Goal: Task Accomplishment & Management: Use online tool/utility

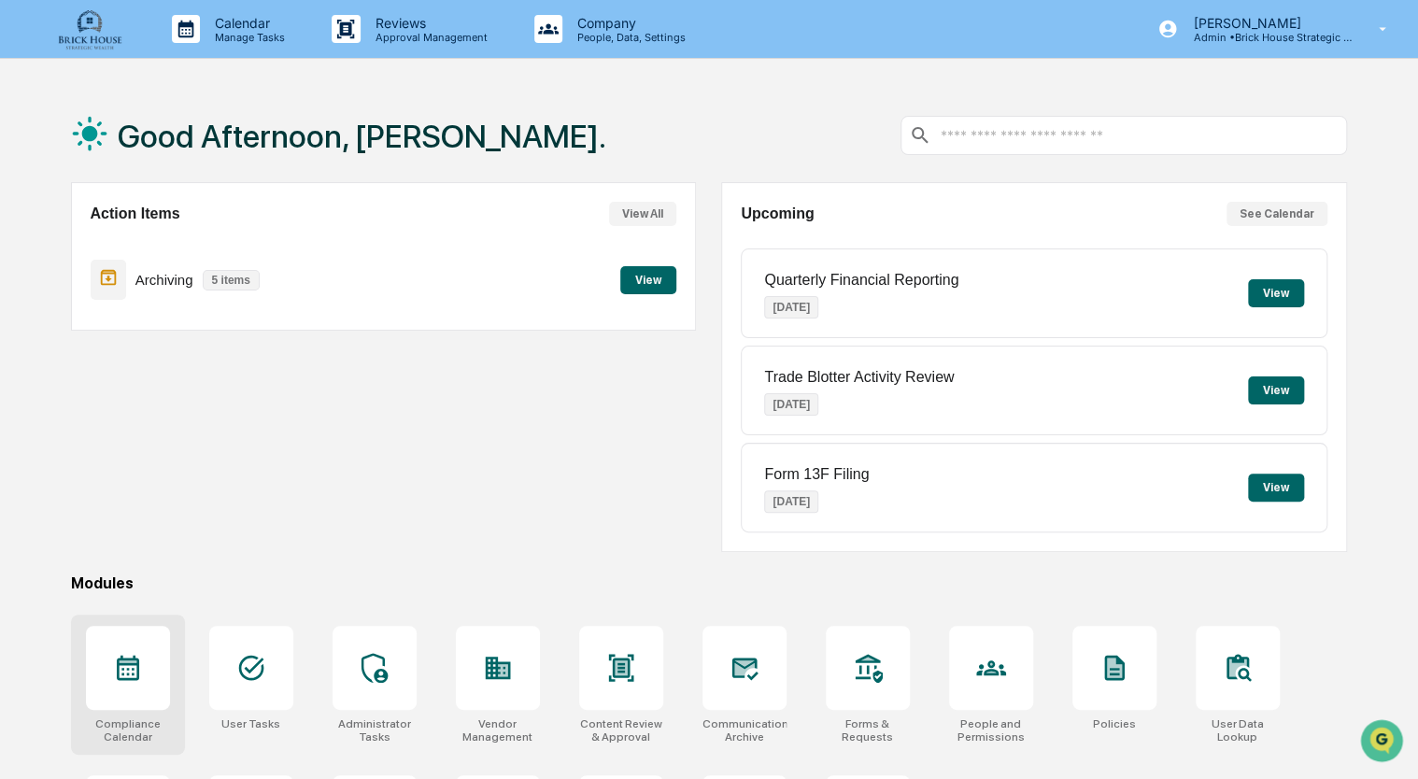
click at [142, 659] on div at bounding box center [128, 668] width 84 height 84
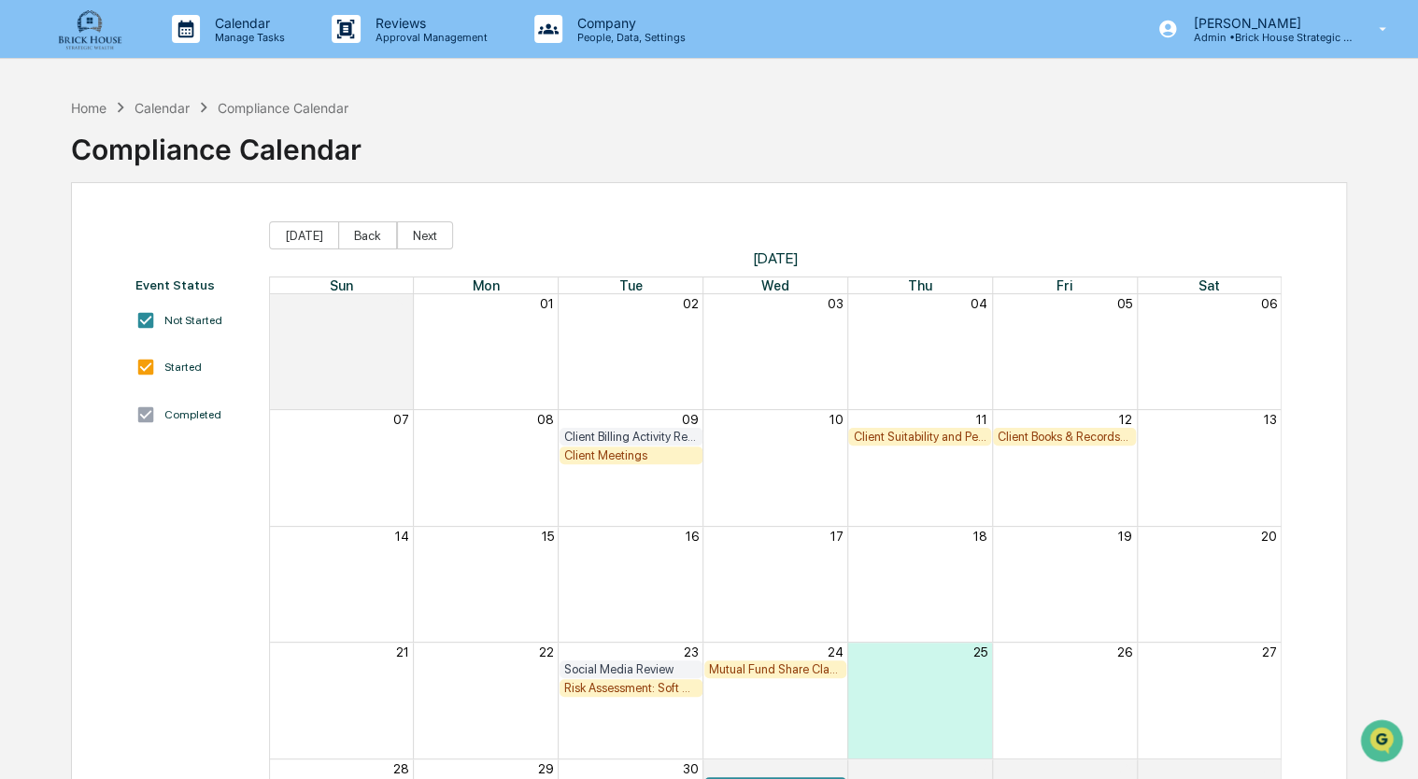
click at [1061, 433] on div "Client Books & Records Review" at bounding box center [1064, 437] width 134 height 14
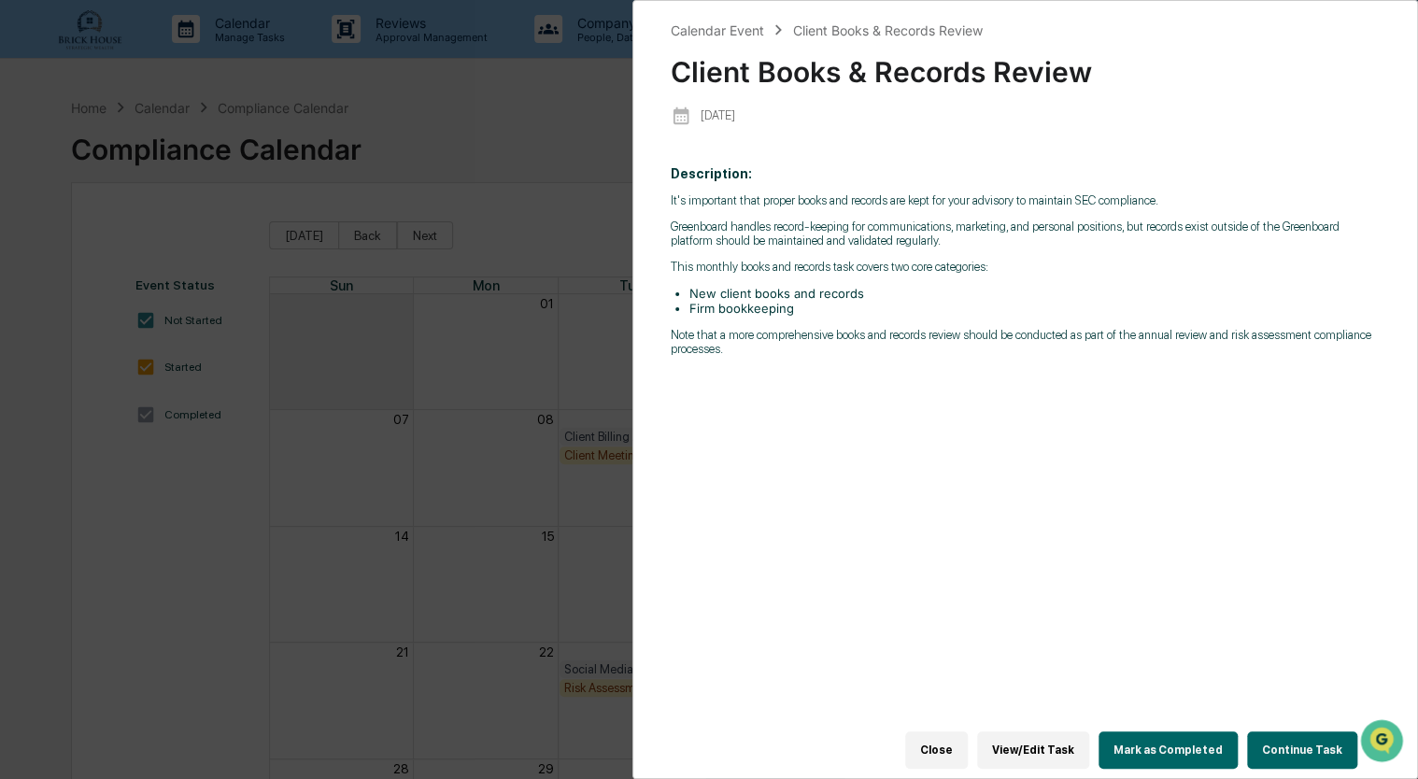
click at [1059, 742] on button "View/Edit Task" at bounding box center [1033, 749] width 112 height 37
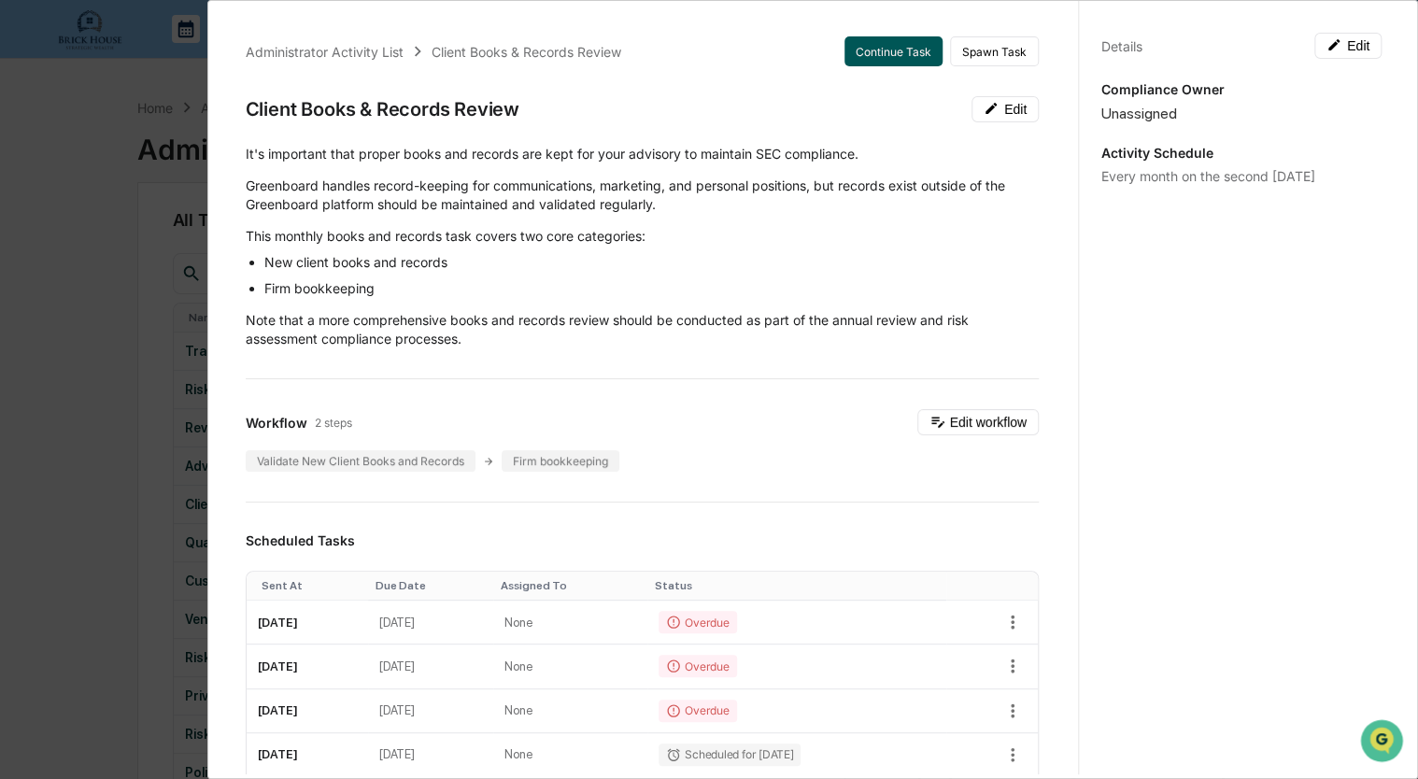
click at [884, 51] on button "Continue Task" at bounding box center [893, 51] width 98 height 30
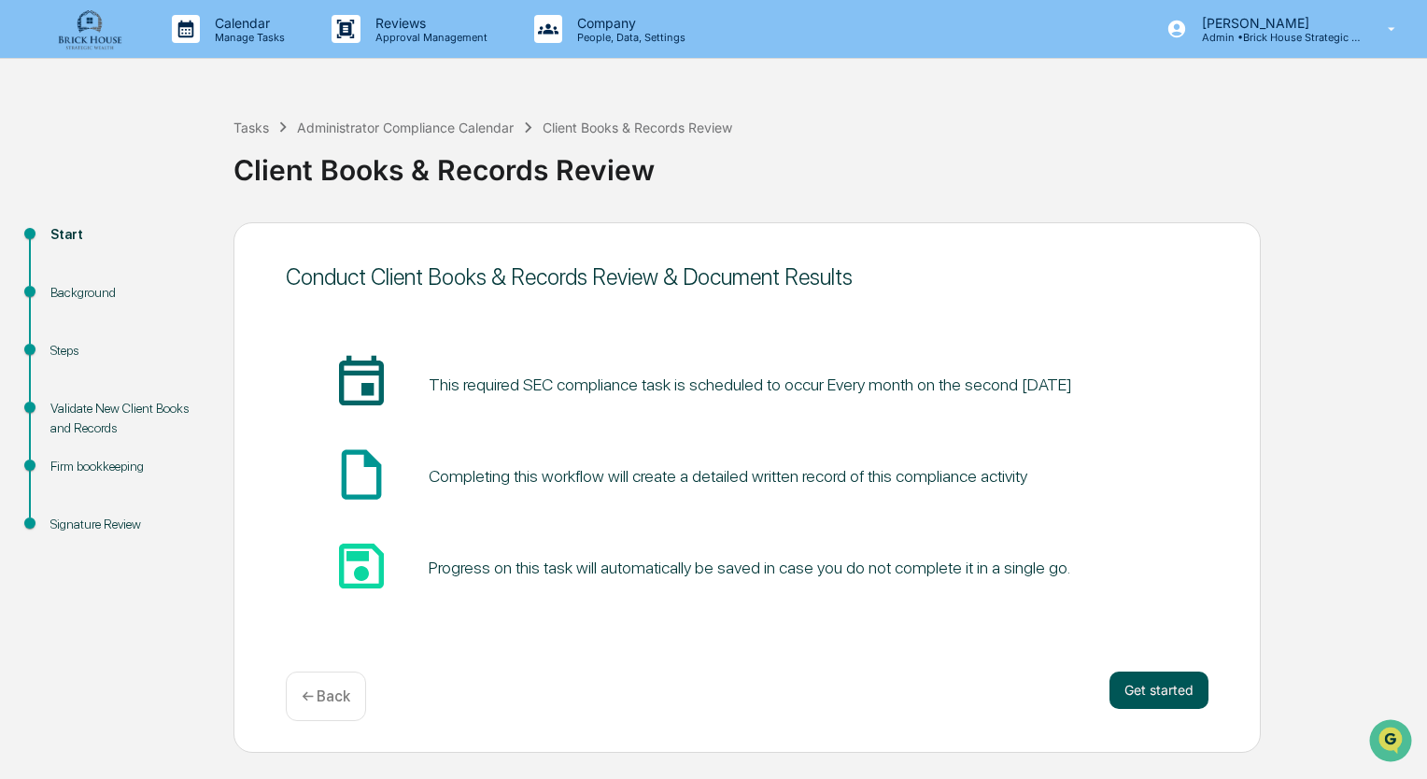
click at [1166, 690] on button "Get started" at bounding box center [1159, 689] width 99 height 37
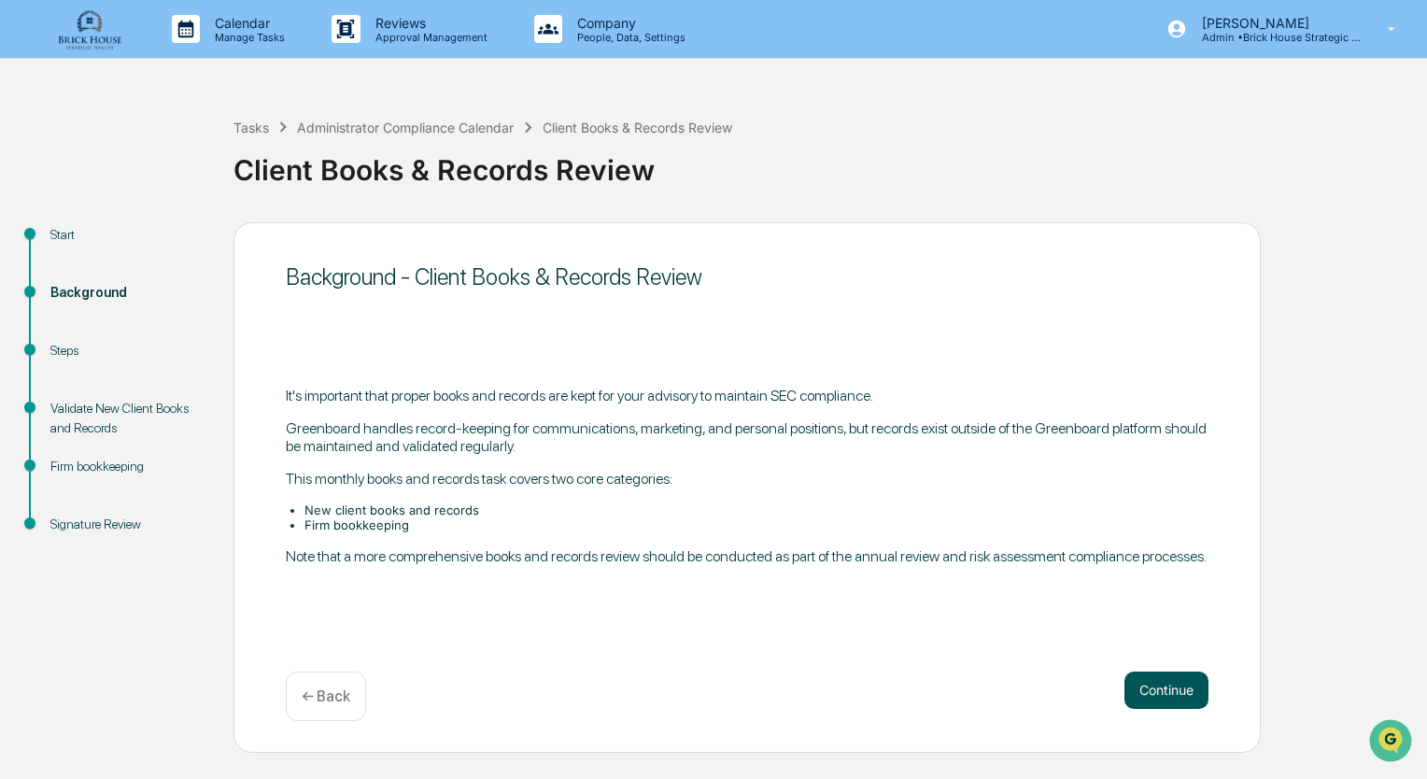
click at [1175, 688] on button "Continue" at bounding box center [1166, 689] width 84 height 37
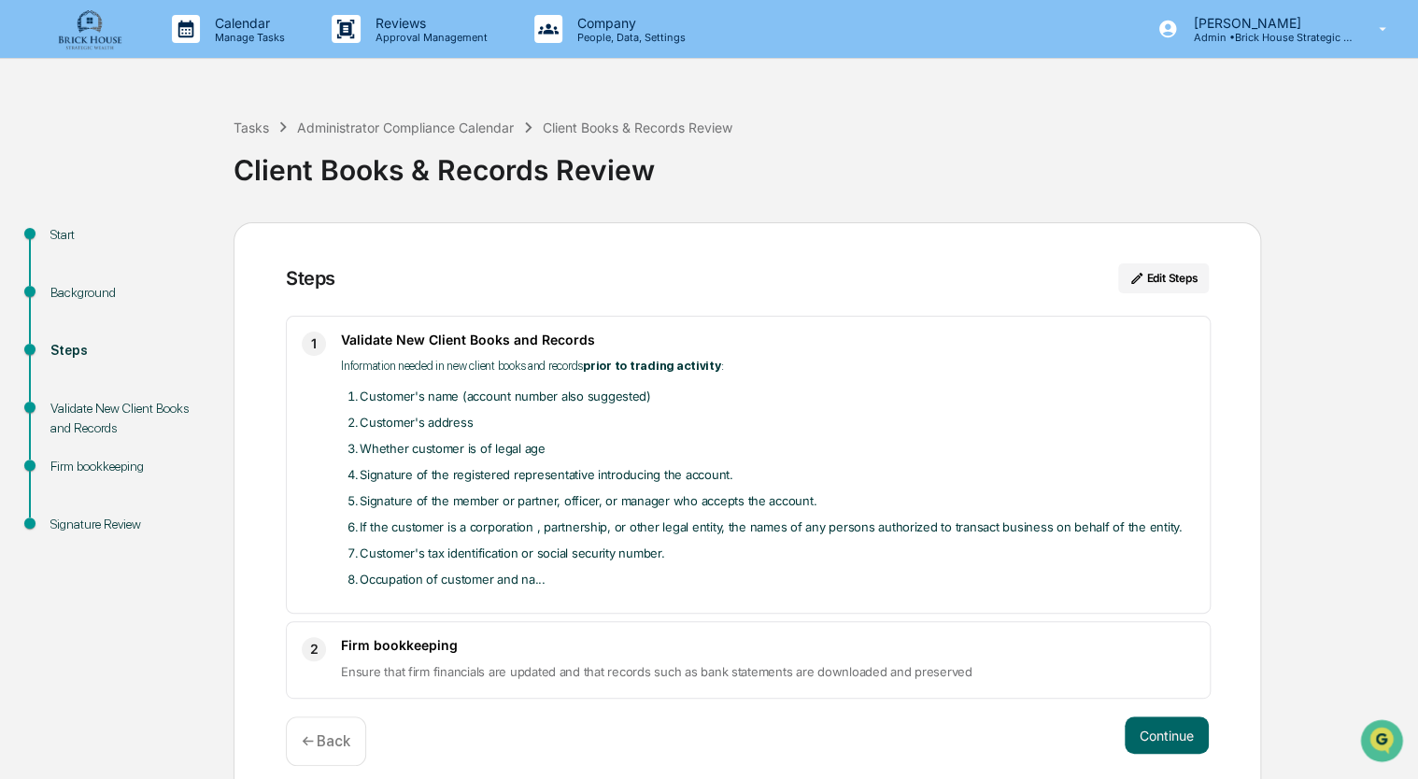
click at [501, 579] on li "Occupation of customer and na..." at bounding box center [777, 579] width 835 height 22
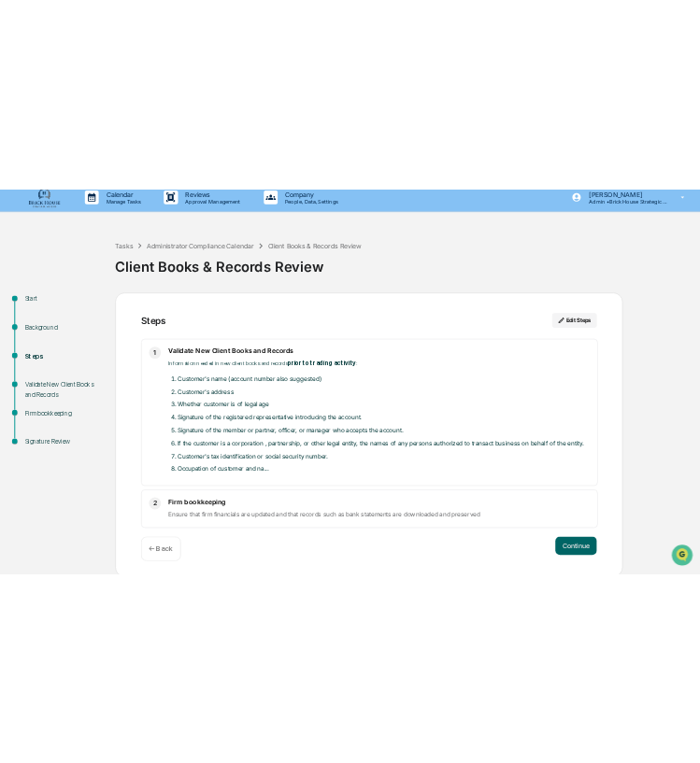
scroll to position [17, 0]
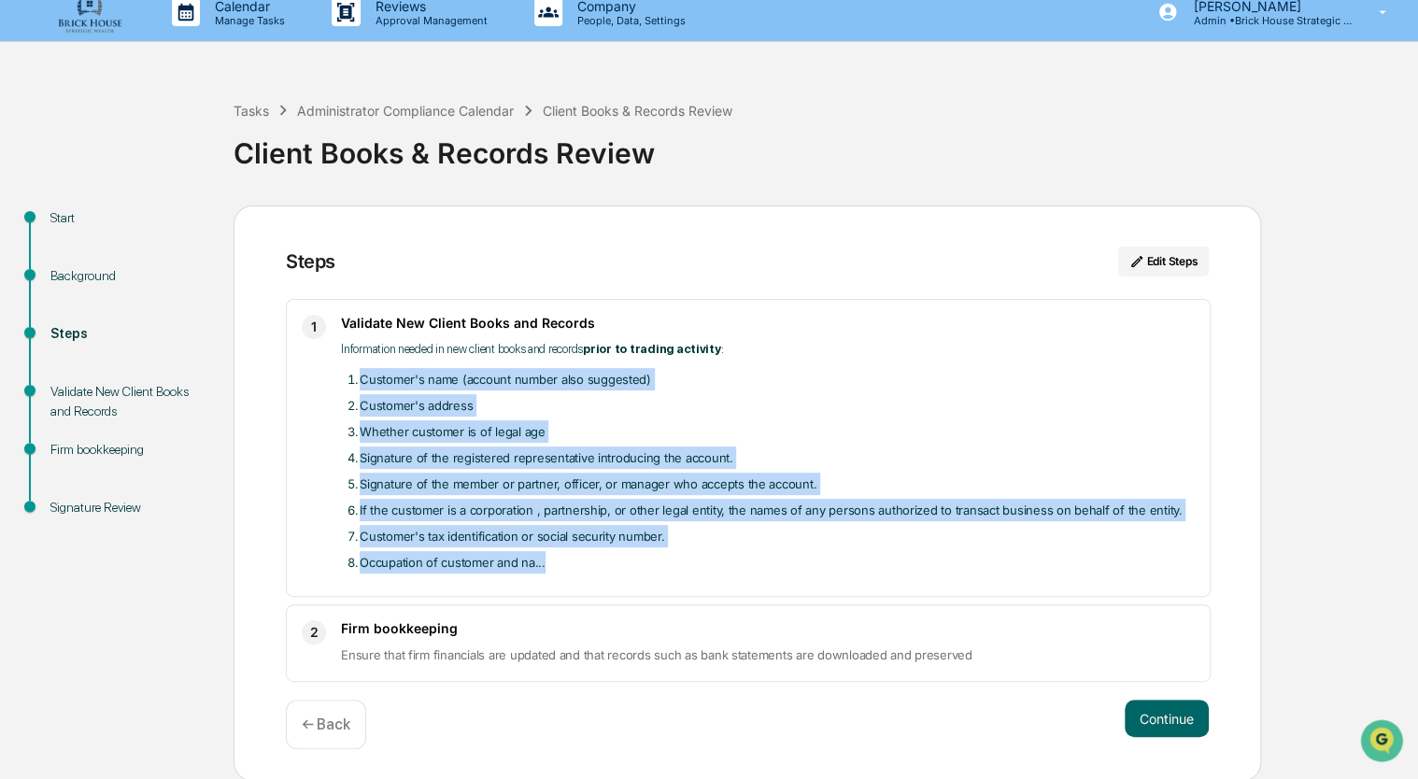
drag, startPoint x: 353, startPoint y: 376, endPoint x: 558, endPoint y: 557, distance: 273.3
click at [558, 557] on ol "Customer's name (account number also suggested) Customer's address Whether cust…" at bounding box center [768, 470] width 854 height 205
drag, startPoint x: 558, startPoint y: 557, endPoint x: 482, endPoint y: 485, distance: 105.1
copy ol "Customer's name (account number also suggested) Customer's address Whether cust…"
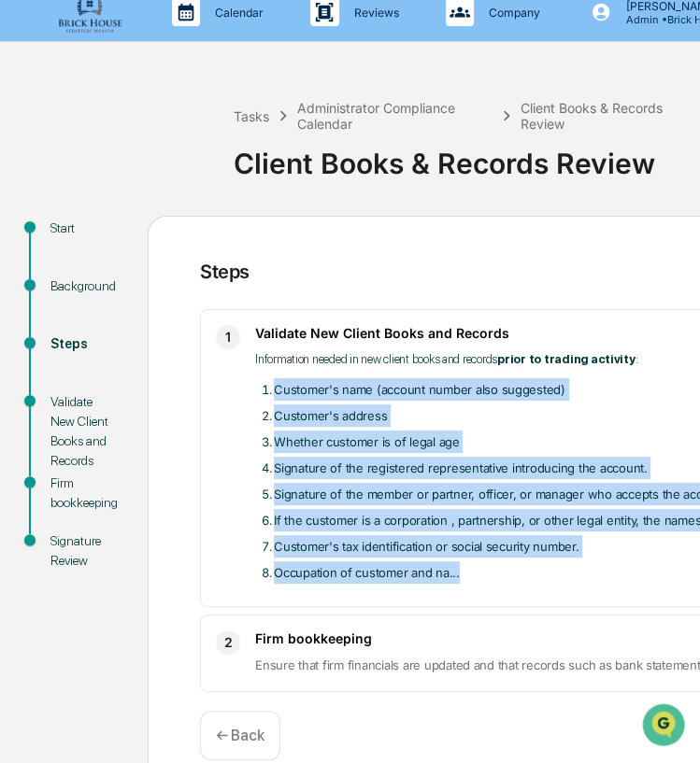
click at [620, 578] on li "Occupation of customer and na..." at bounding box center [691, 572] width 835 height 22
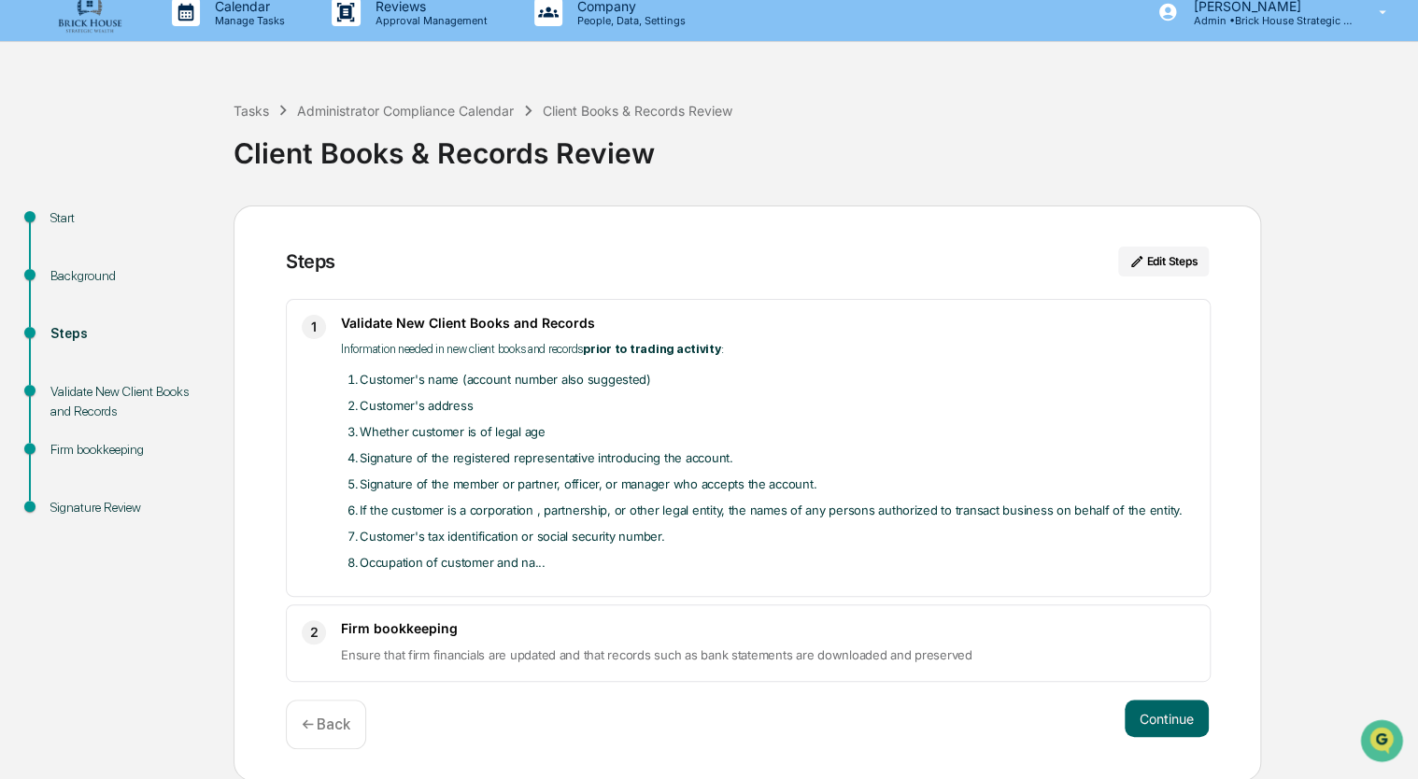
click at [587, 733] on div "Continue ← Back" at bounding box center [747, 724] width 923 height 49
click at [609, 721] on div "Continue ← Back" at bounding box center [747, 724] width 923 height 49
click at [1166, 723] on button "Continue" at bounding box center [1166, 718] width 84 height 37
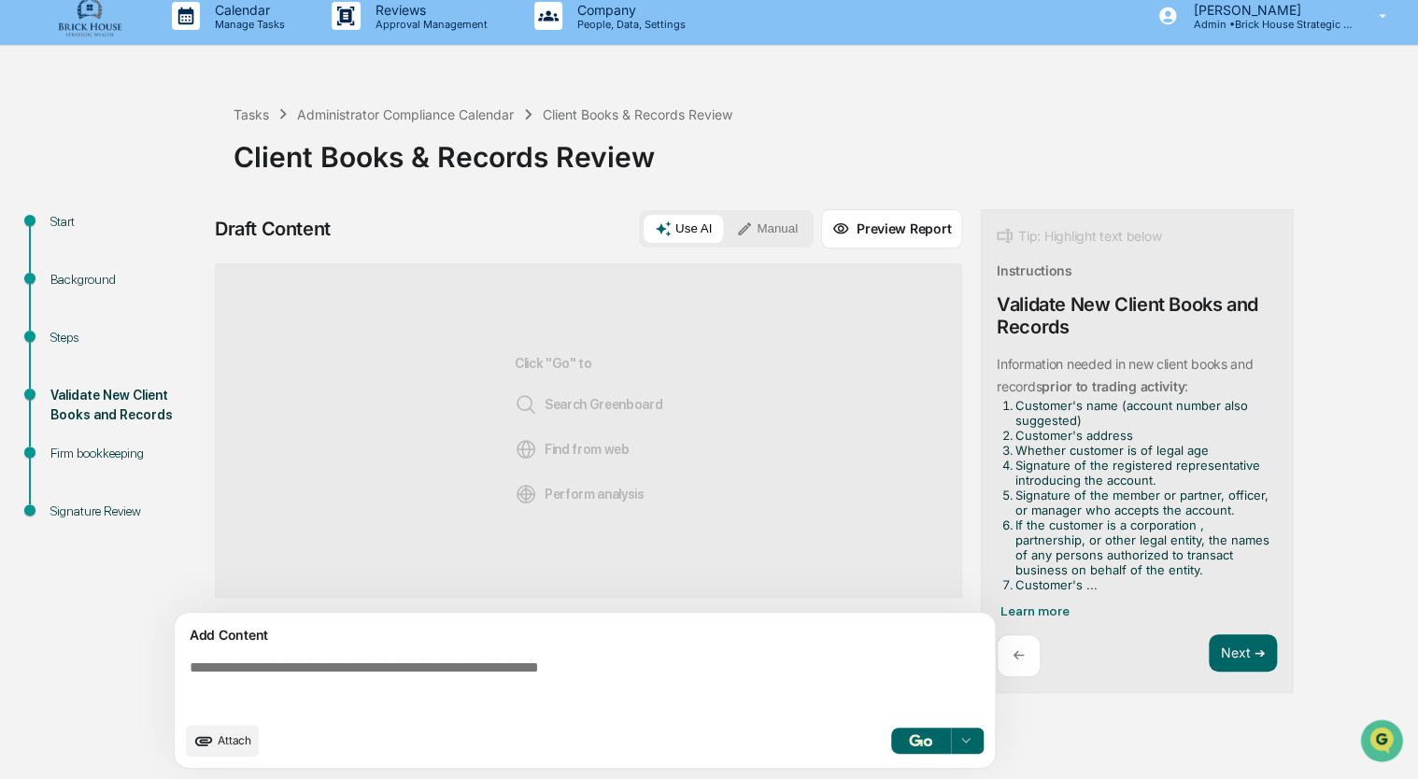
click at [572, 200] on div "Tasks Administrator Compliance Calendar Client Books & Records Review Client Bo…" at bounding box center [820, 143] width 1175 height 134
click at [1043, 608] on span "Learn more" at bounding box center [1034, 610] width 69 height 15
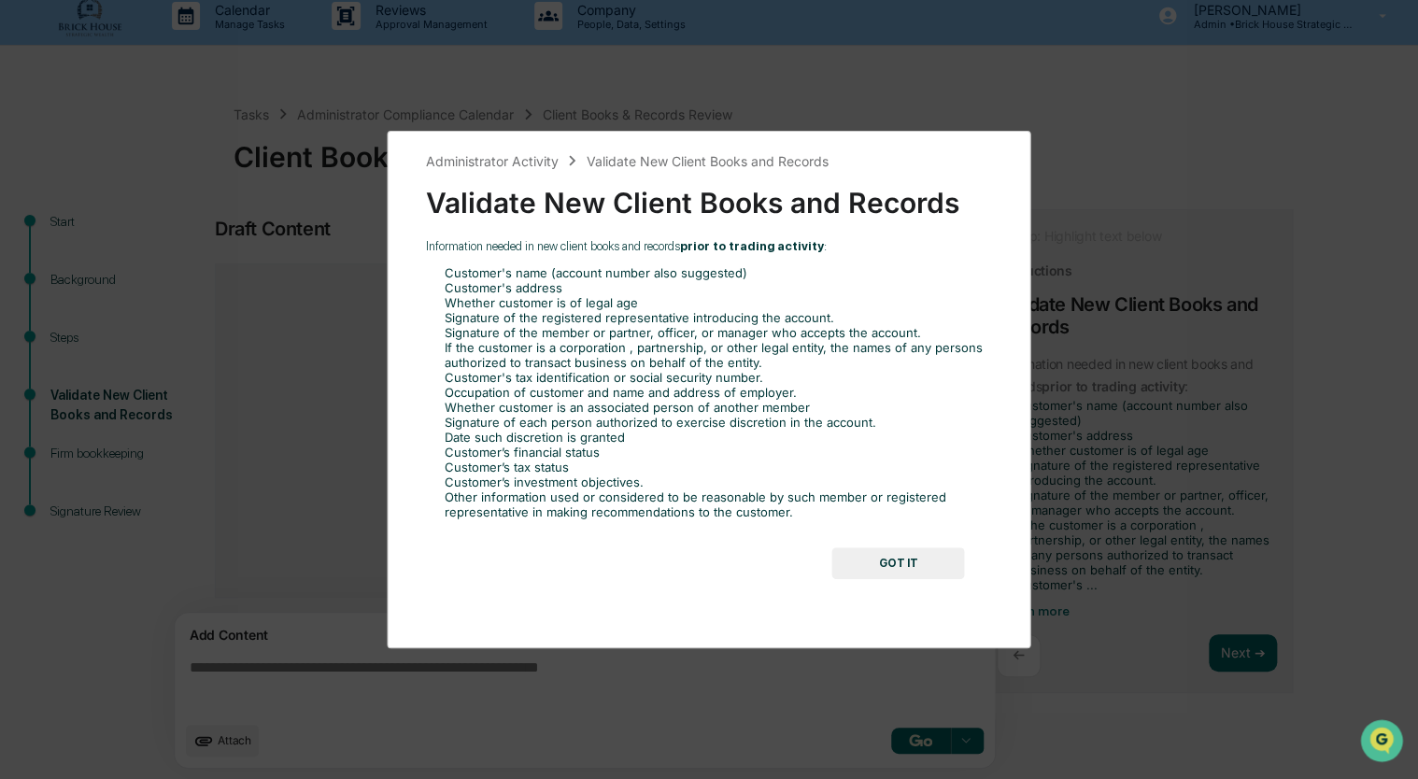
click at [894, 562] on button "GOT IT" at bounding box center [898, 563] width 133 height 32
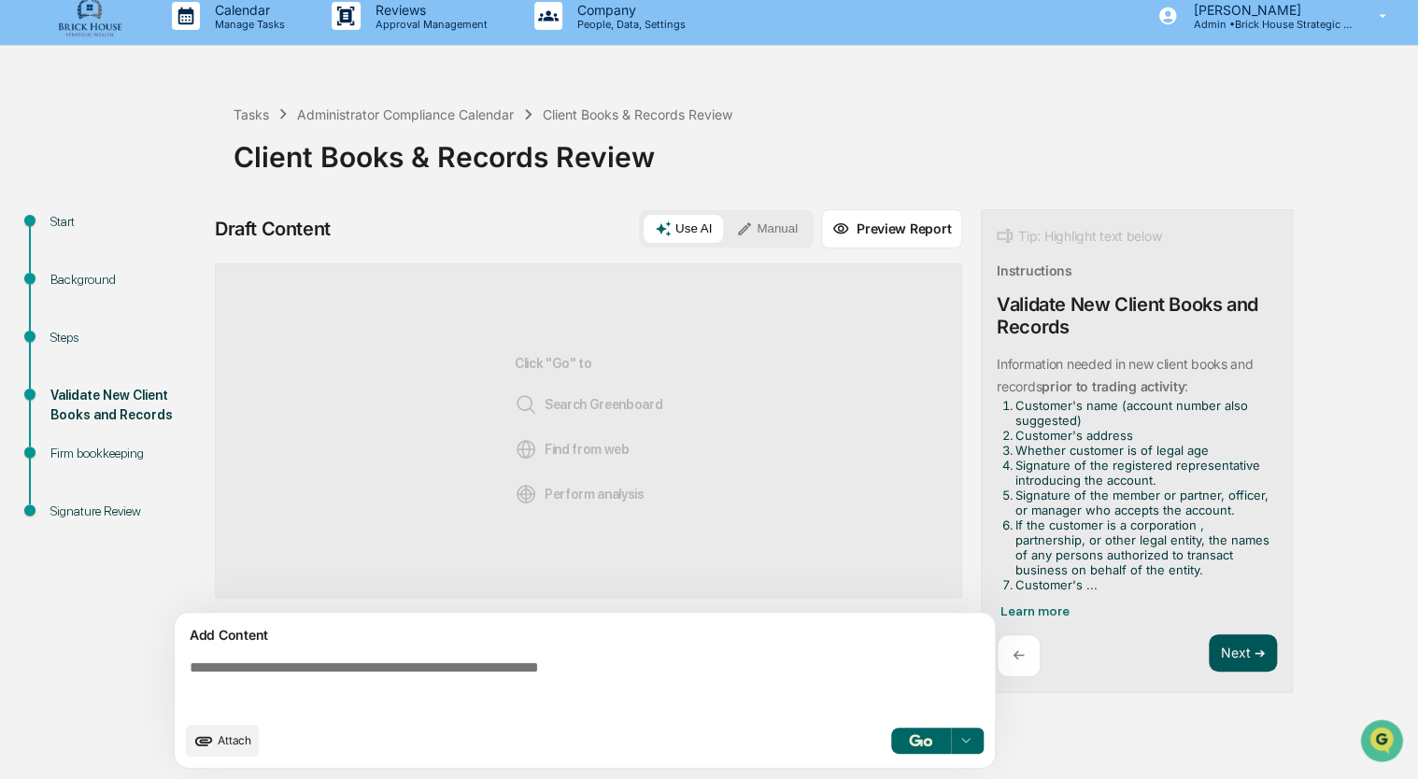
click at [1245, 648] on button "Next ➔" at bounding box center [1243, 653] width 68 height 38
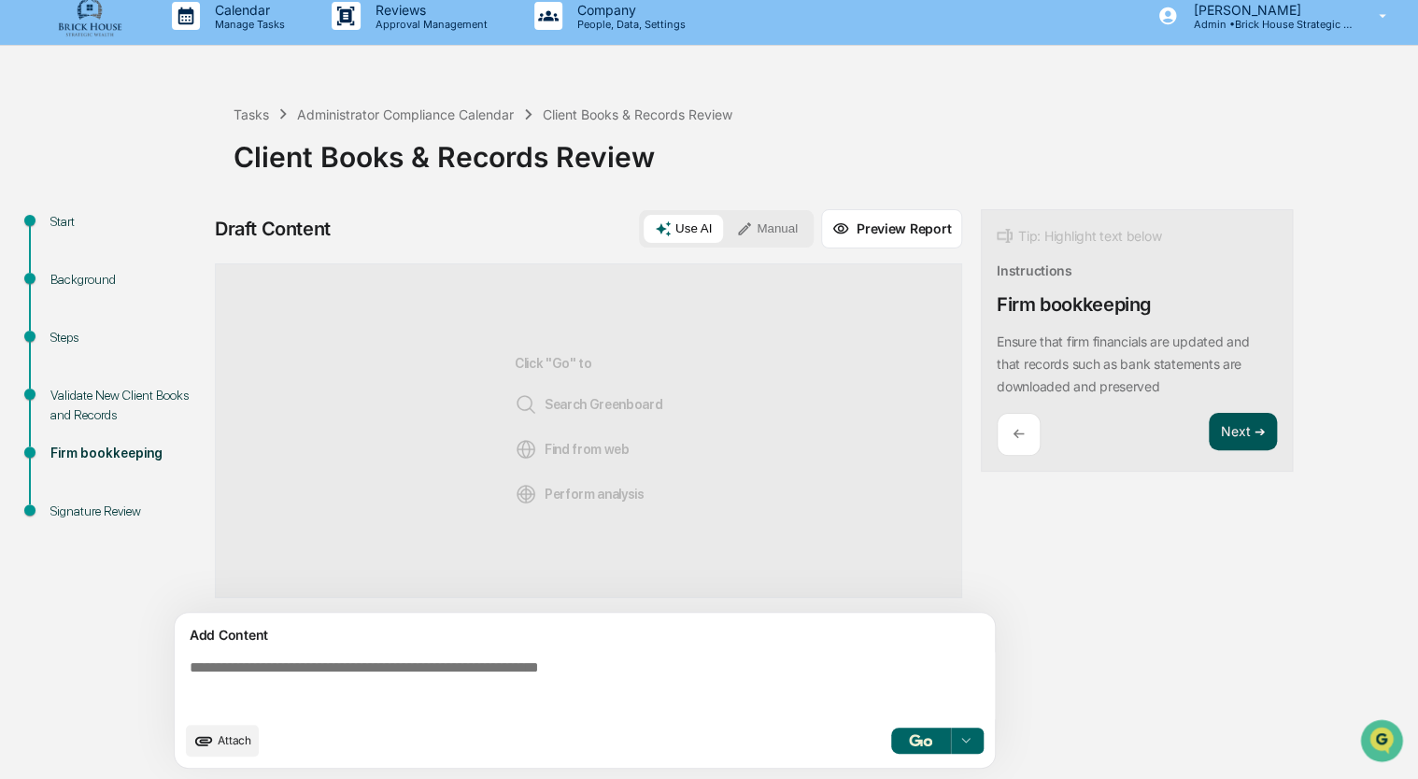
click at [1237, 427] on button "Next ➔" at bounding box center [1243, 432] width 68 height 38
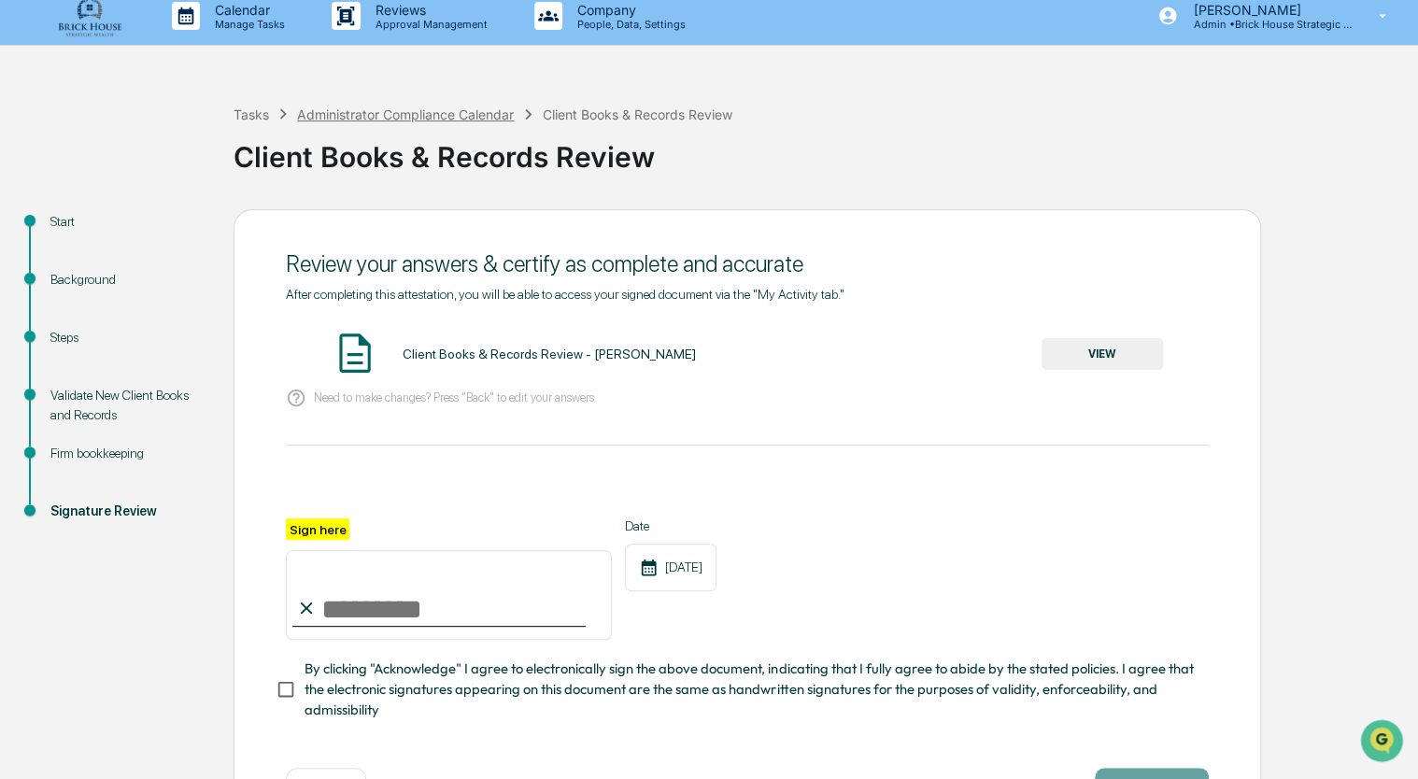
click at [421, 113] on div "Administrator Compliance Calendar" at bounding box center [405, 114] width 217 height 16
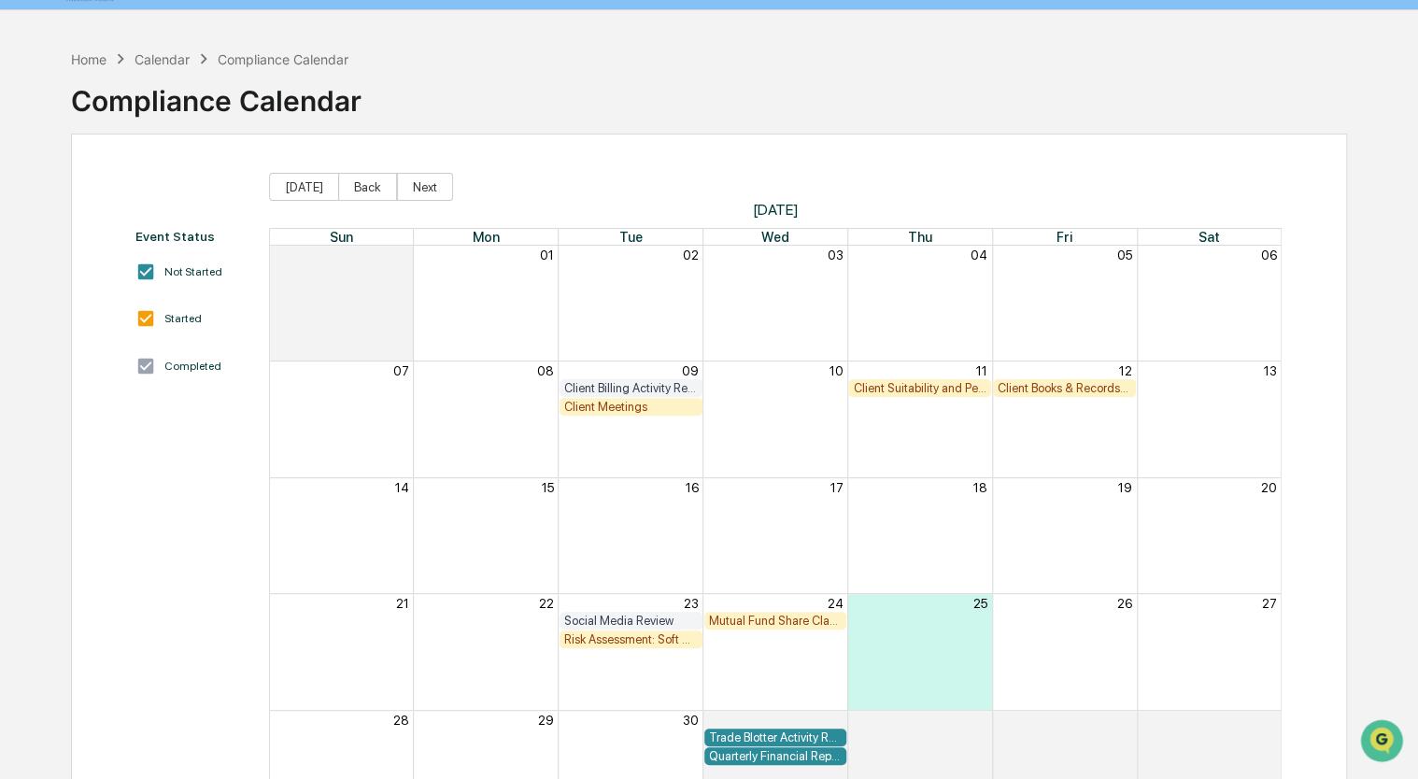
scroll to position [134, 0]
